Goal: Task Accomplishment & Management: Use online tool/utility

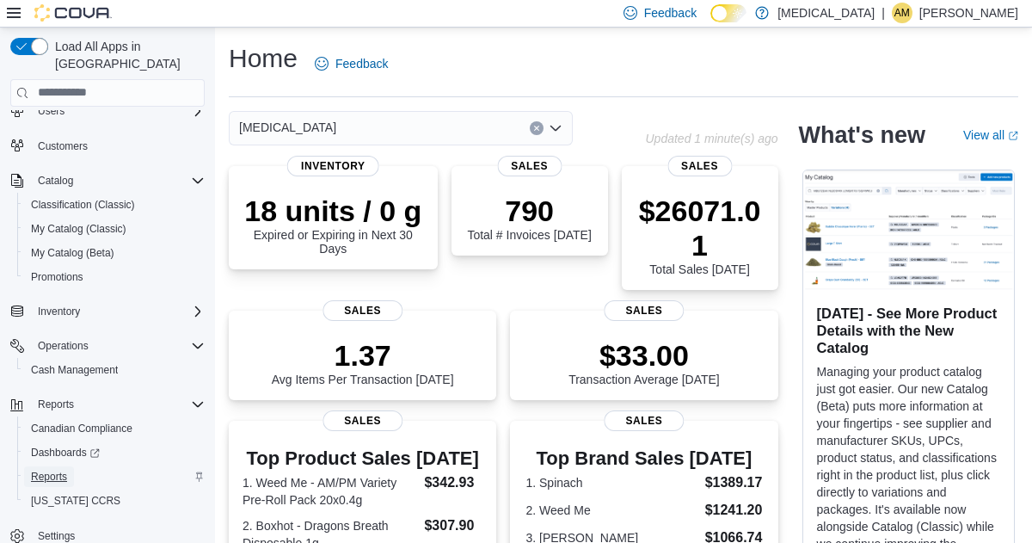
click at [58, 469] on span "Reports" at bounding box center [49, 476] width 36 height 14
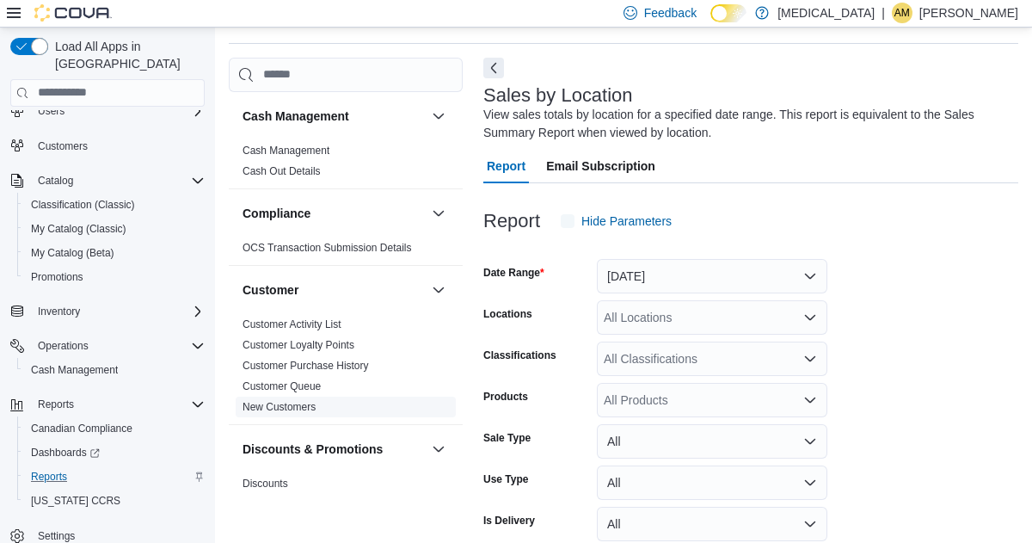
scroll to position [58, 0]
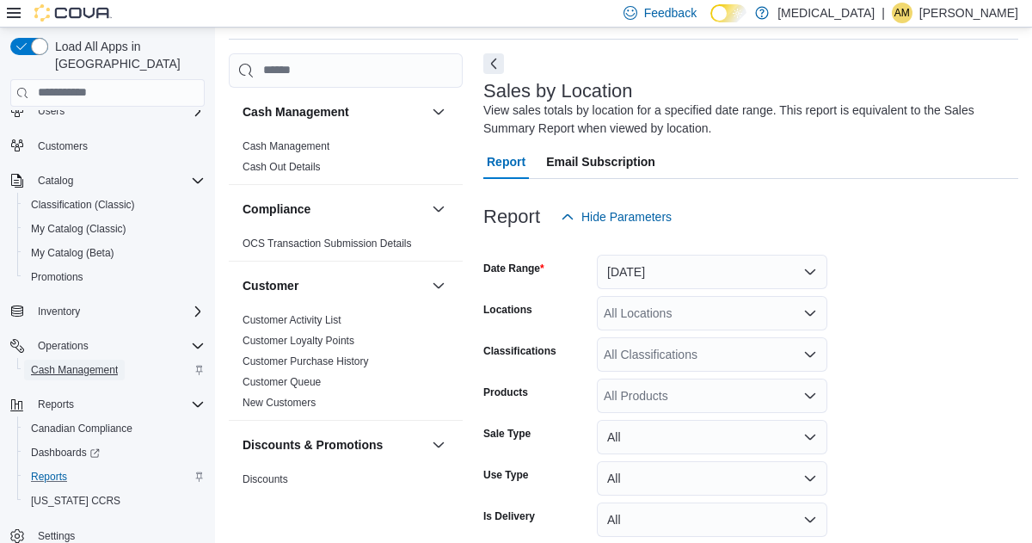
click at [95, 363] on span "Cash Management" at bounding box center [74, 370] width 87 height 14
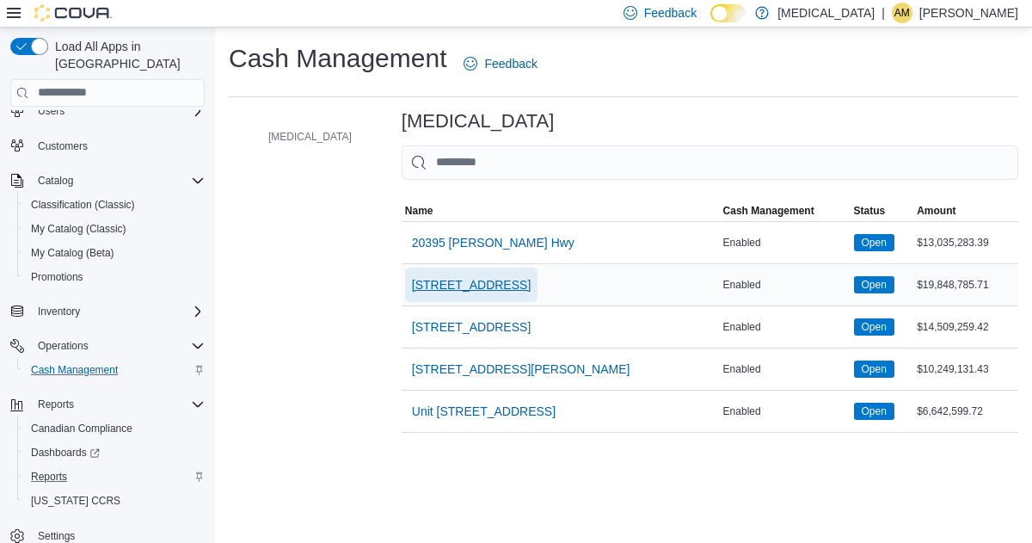
click at [443, 281] on span "[STREET_ADDRESS]" at bounding box center [471, 284] width 119 height 17
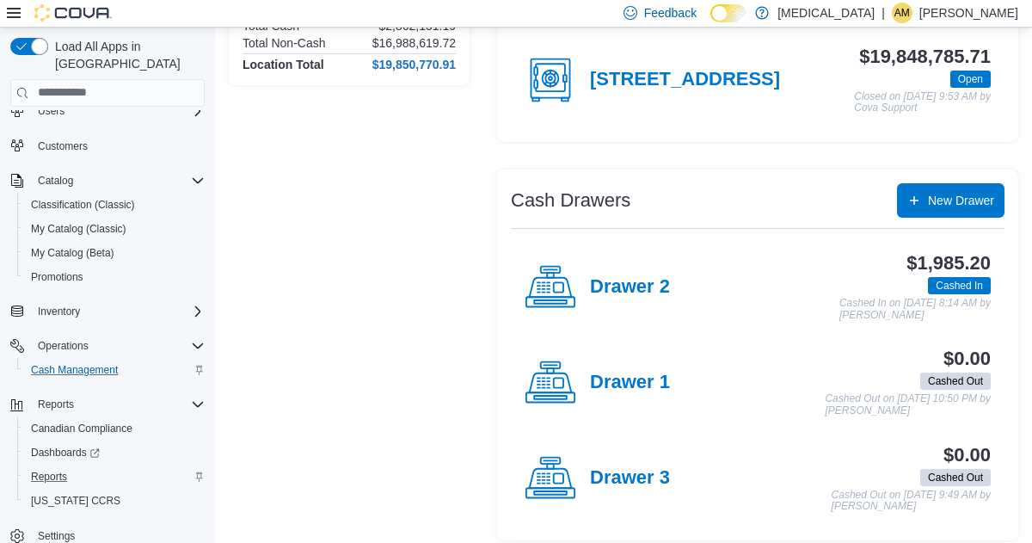
scroll to position [204, 0]
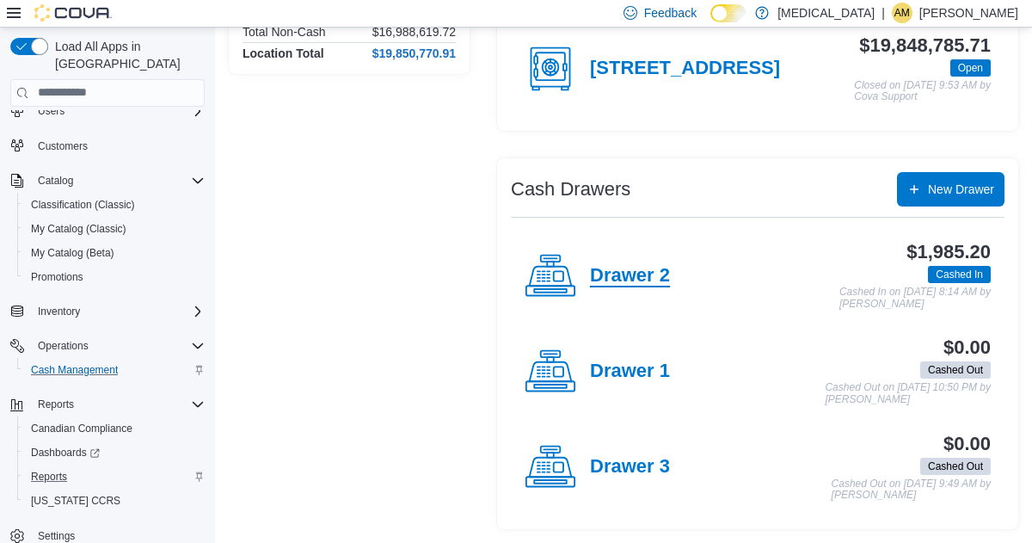
click at [650, 279] on h4 "Drawer 2" at bounding box center [630, 276] width 80 height 22
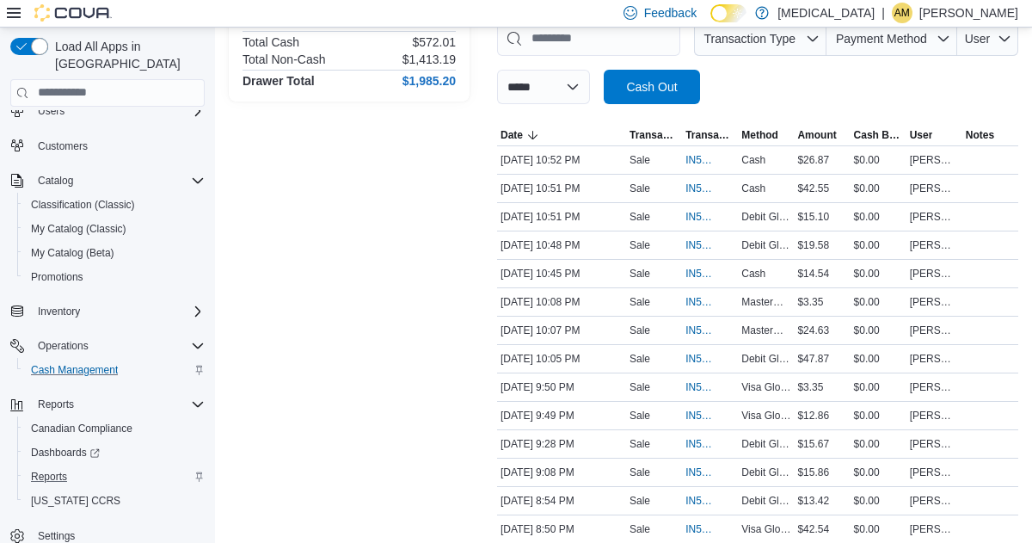
scroll to position [290, 0]
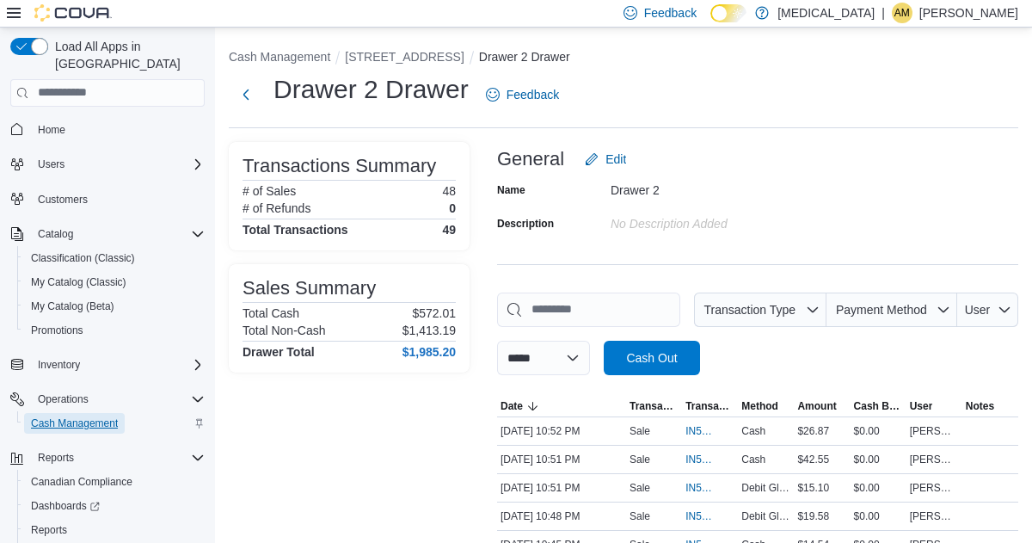
click at [89, 416] on span "Cash Management" at bounding box center [74, 423] width 87 height 14
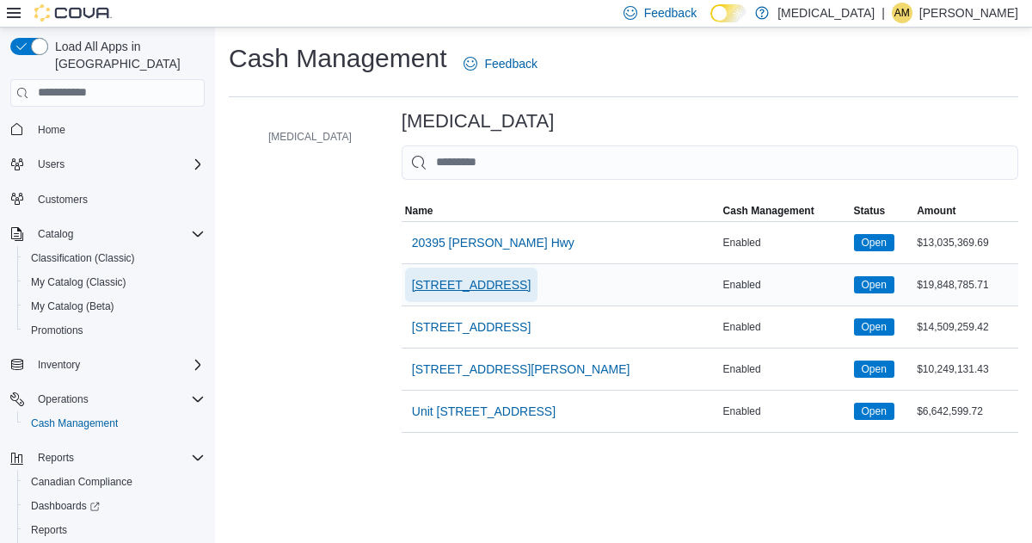
click at [412, 287] on span "[STREET_ADDRESS]" at bounding box center [471, 284] width 119 height 17
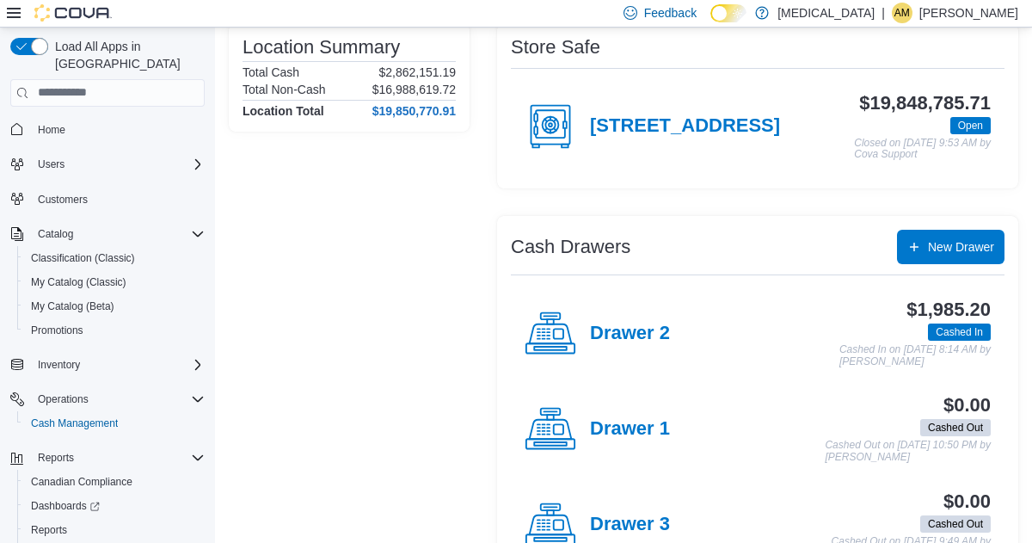
scroll to position [204, 0]
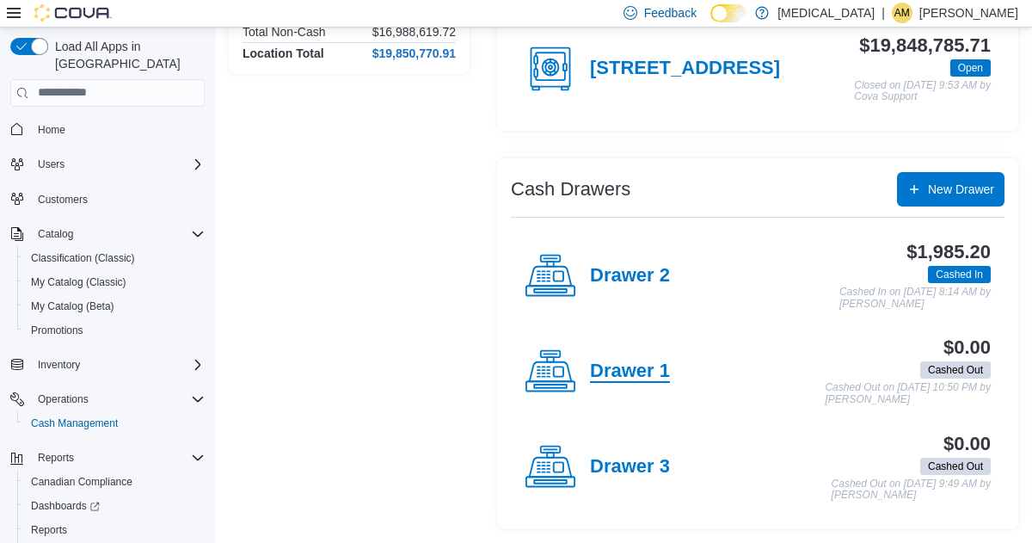
click at [621, 376] on h4 "Drawer 1" at bounding box center [630, 371] width 80 height 22
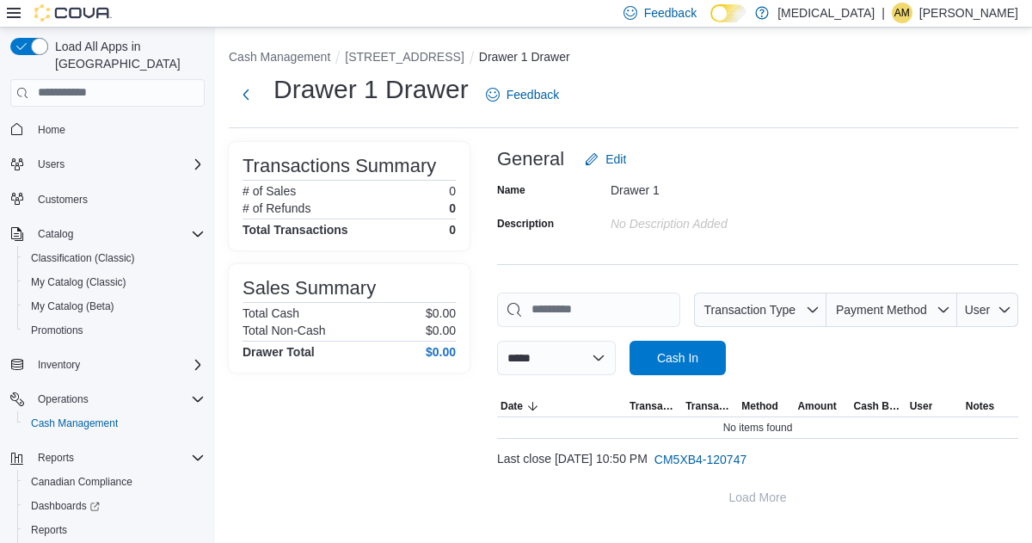
scroll to position [1, 0]
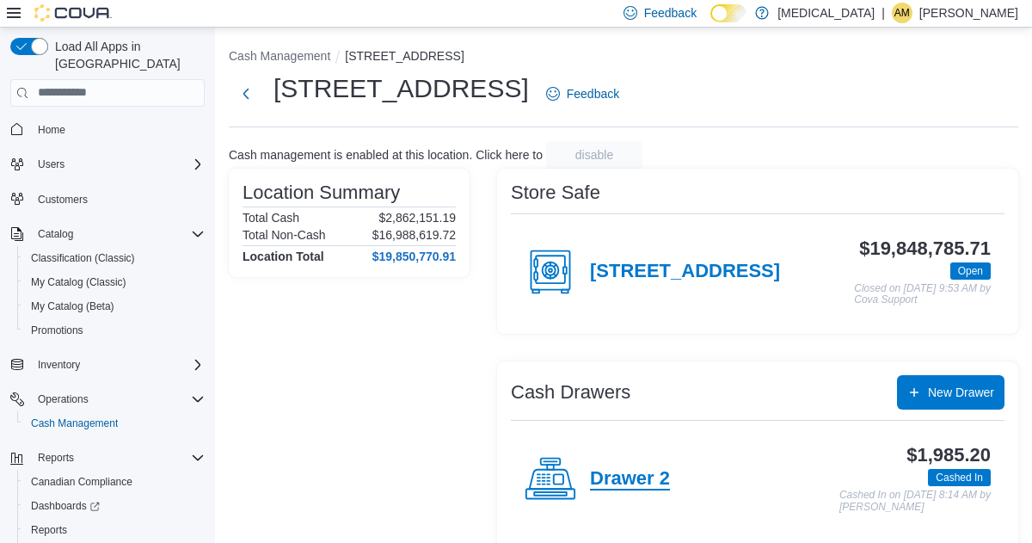
click at [623, 471] on h4 "Drawer 2" at bounding box center [630, 479] width 80 height 22
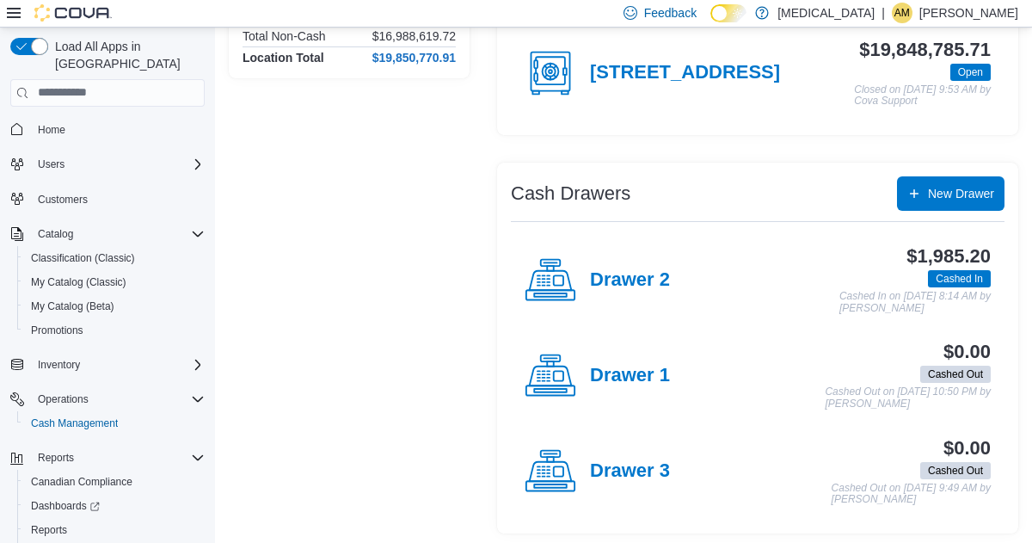
scroll to position [204, 0]
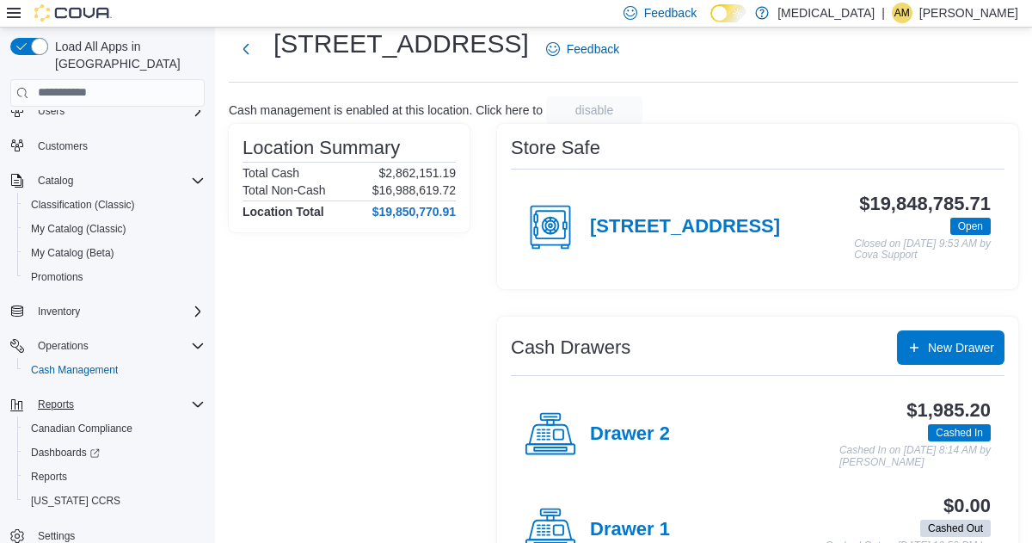
scroll to position [61, 0]
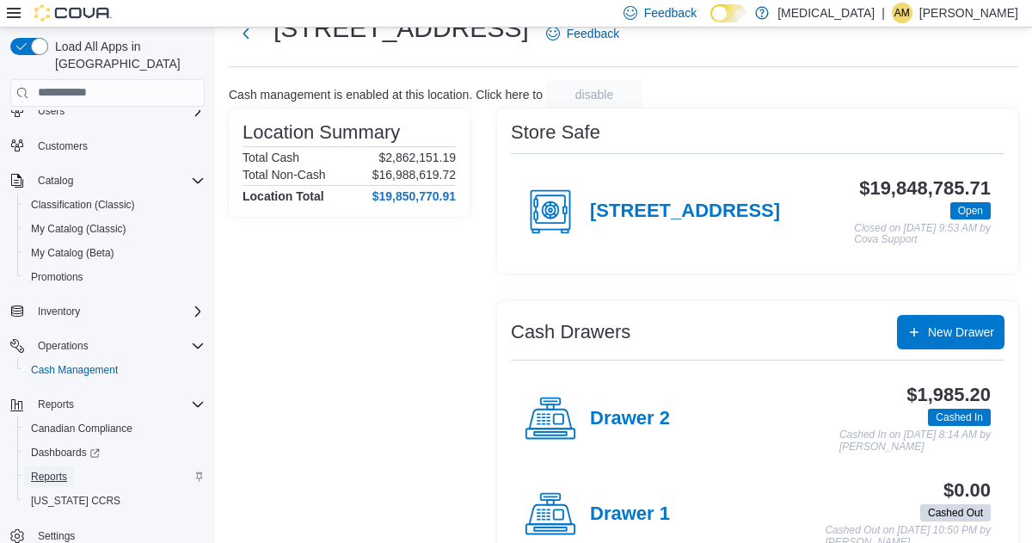
click at [55, 469] on span "Reports" at bounding box center [49, 476] width 36 height 14
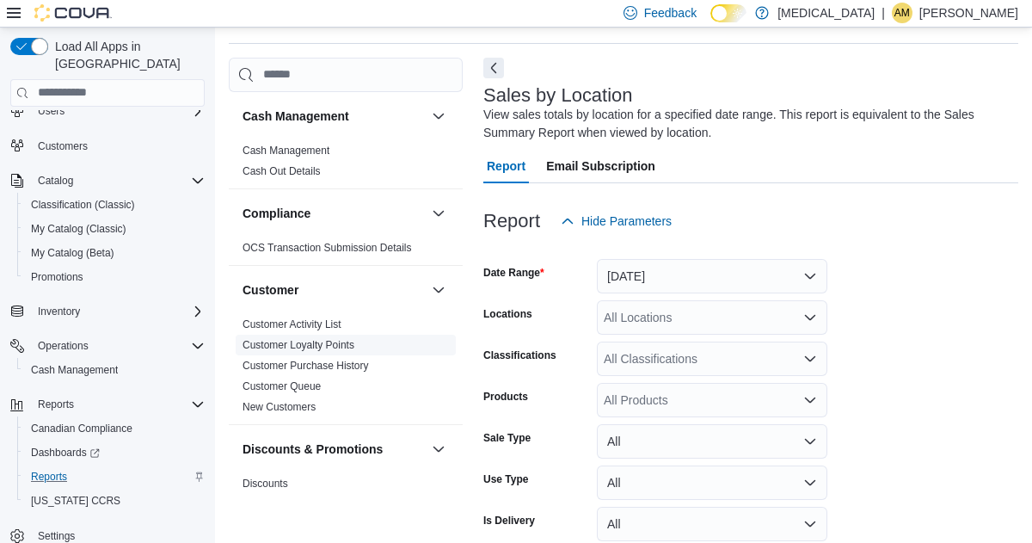
scroll to position [58, 0]
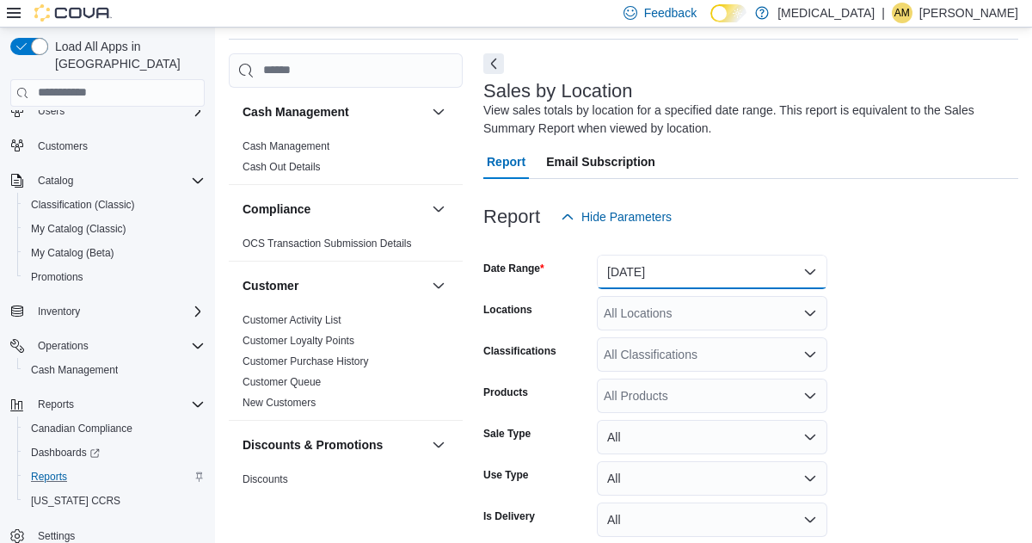
click at [809, 273] on button "[DATE]" at bounding box center [712, 271] width 230 height 34
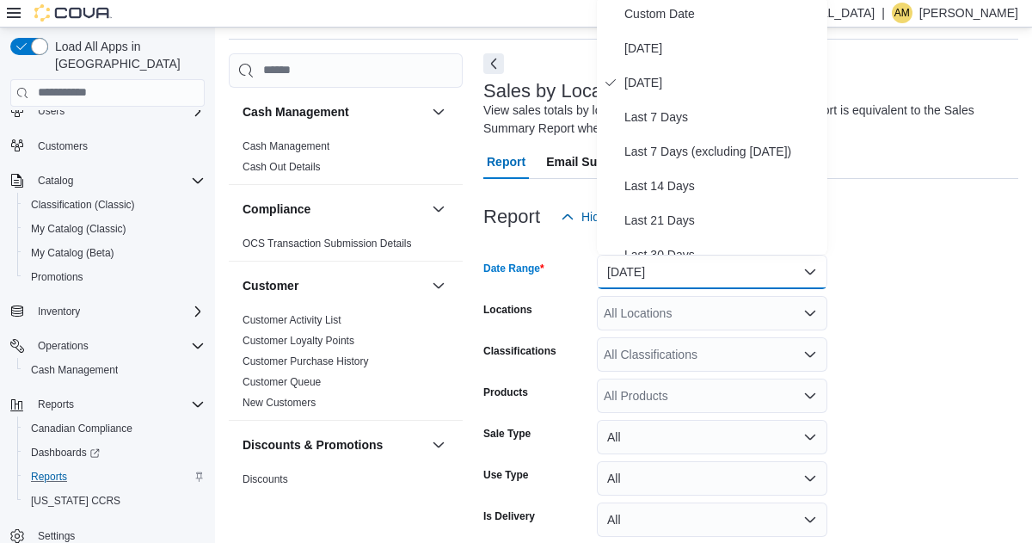
scroll to position [53, 0]
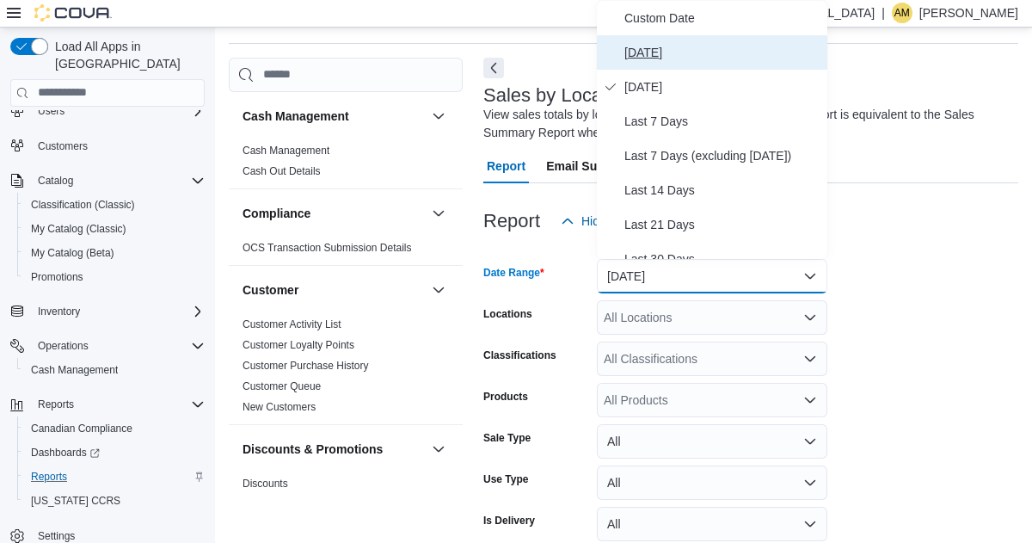
click at [651, 56] on span "[DATE]" at bounding box center [722, 52] width 196 height 21
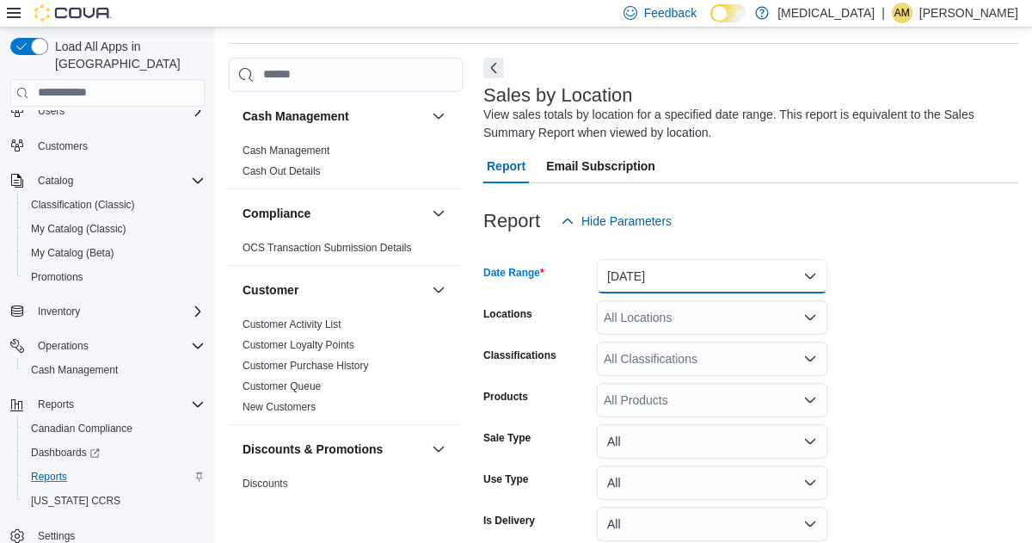
scroll to position [133, 0]
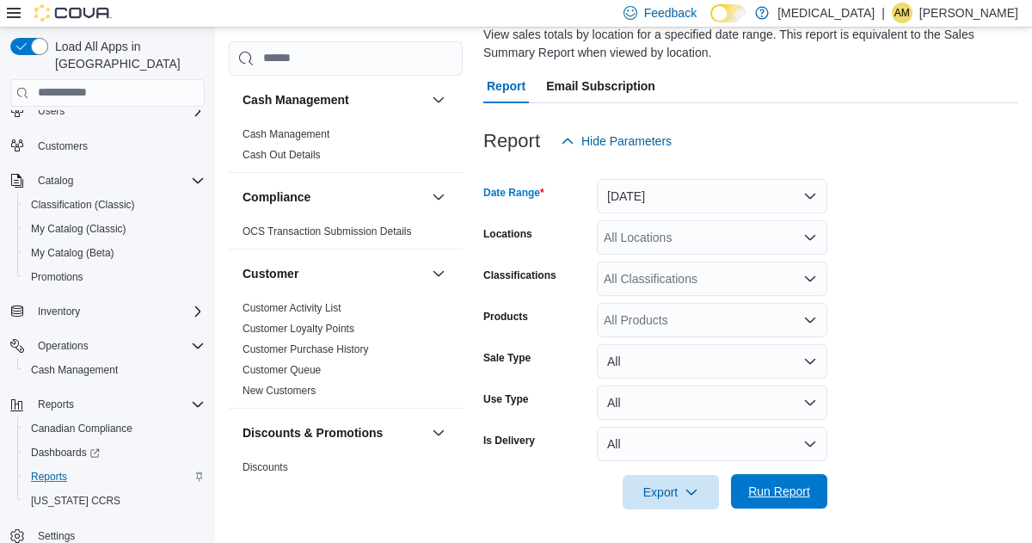
click at [790, 485] on span "Run Report" at bounding box center [779, 490] width 62 height 17
